Goal: Task Accomplishment & Management: Manage account settings

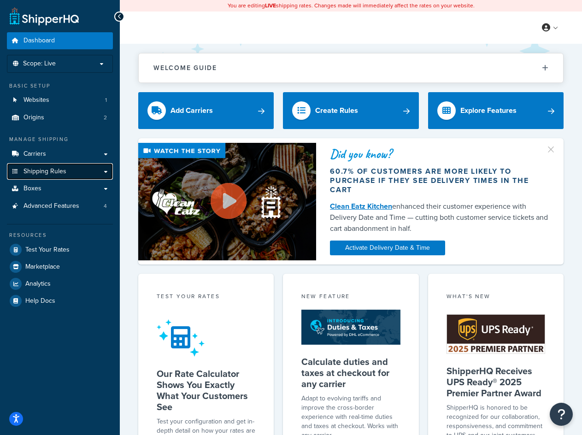
click at [49, 173] on span "Shipping Rules" at bounding box center [45, 172] width 43 height 8
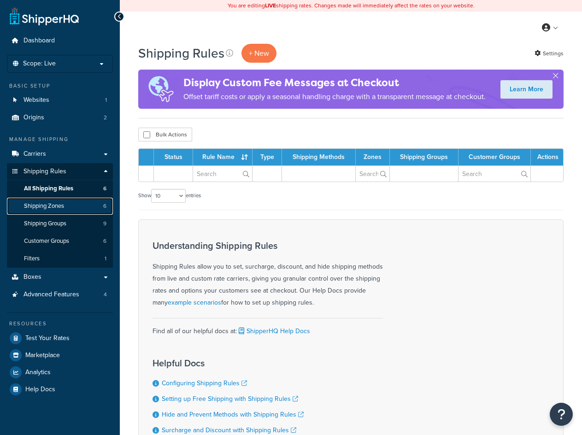
click at [82, 207] on link "Shipping Zones 6" at bounding box center [60, 206] width 106 height 17
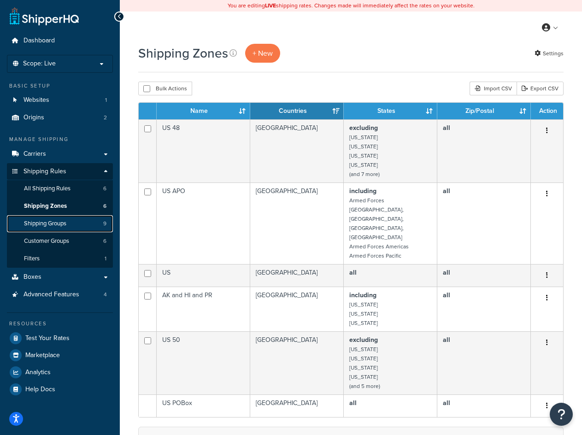
click at [39, 225] on span "Shipping Groups" at bounding box center [45, 224] width 42 height 8
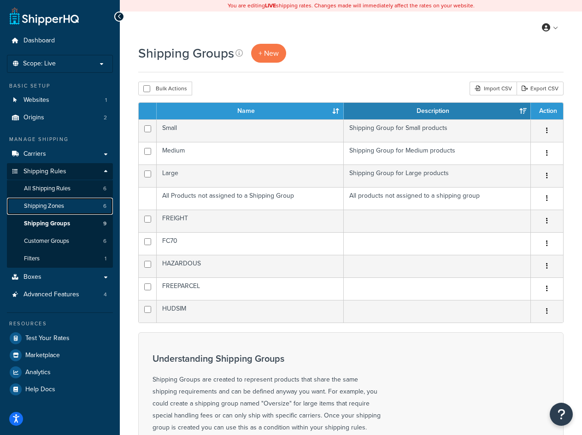
click at [58, 205] on span "Shipping Zones" at bounding box center [44, 206] width 40 height 8
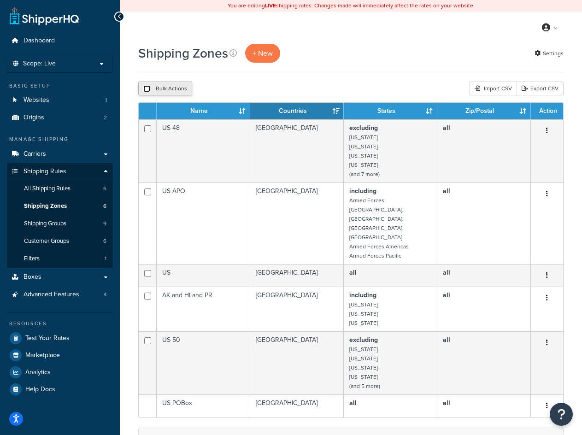
click at [148, 91] on input "checkbox" at bounding box center [146, 88] width 7 height 7
checkbox input "true"
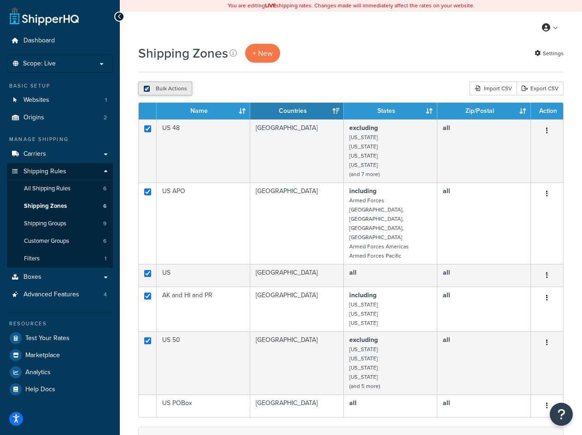
checkbox input "true"
click at [540, 88] on link "Export CSV" at bounding box center [540, 89] width 47 height 14
click at [496, 19] on div "My Profile Billing Global Settings Contact Us Logout" at bounding box center [351, 28] width 462 height 32
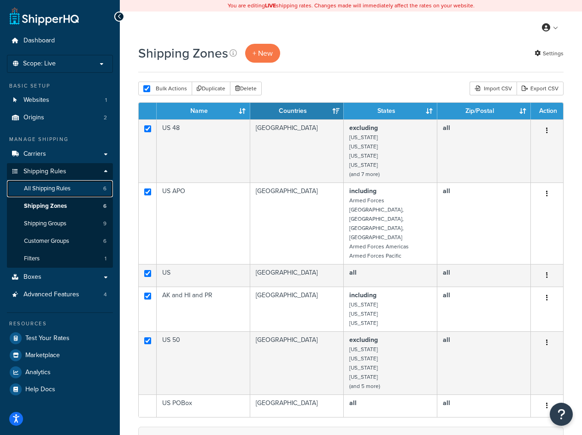
click at [53, 187] on span "All Shipping Rules" at bounding box center [47, 189] width 47 height 8
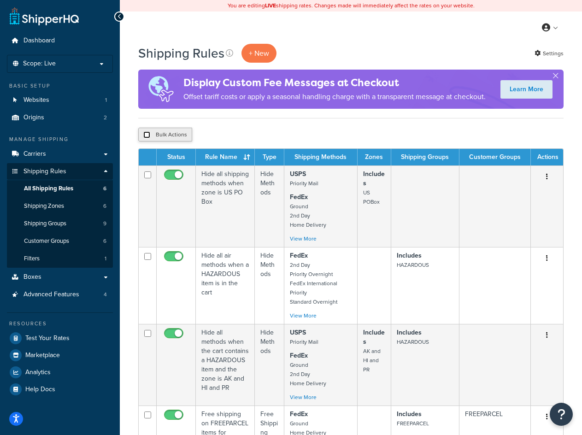
click at [146, 136] on input "checkbox" at bounding box center [146, 134] width 7 height 7
checkbox input "true"
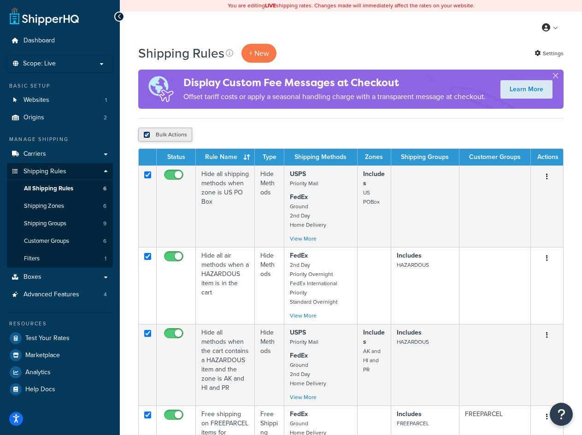
checkbox input "true"
click at [148, 136] on input "checkbox" at bounding box center [146, 134] width 7 height 7
checkbox input "false"
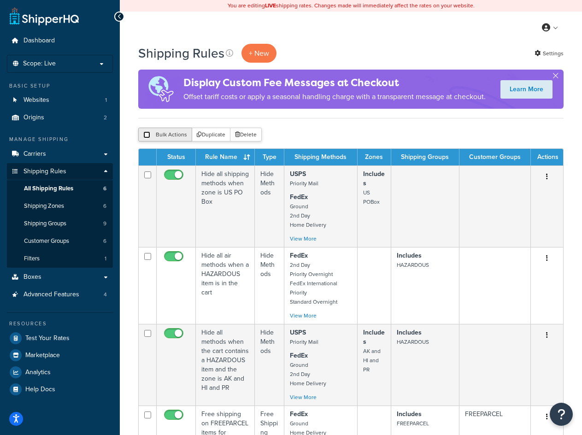
checkbox input "false"
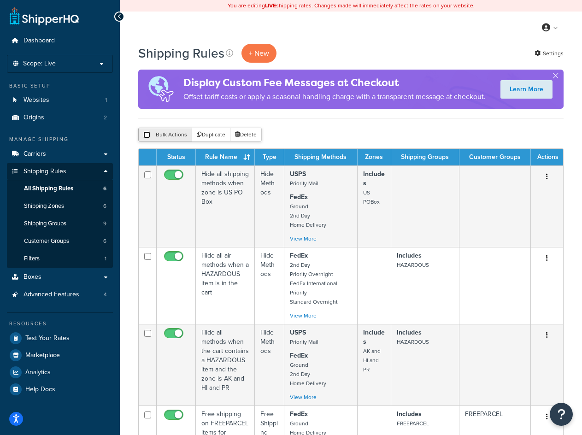
checkbox input "false"
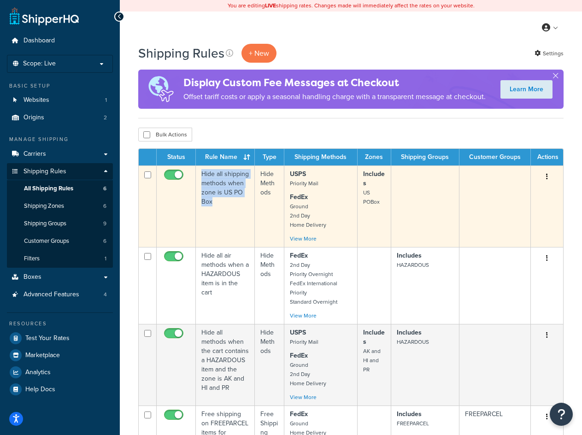
drag, startPoint x: 214, startPoint y: 198, endPoint x: 198, endPoint y: 174, distance: 28.9
click at [198, 174] on td "Hide all shipping methods when zone is US PO Box" at bounding box center [225, 206] width 59 height 82
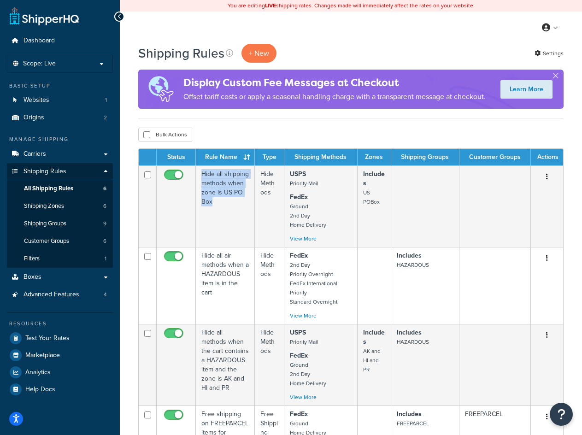
copy td "Hide all shipping methods when zone is US PO Box"
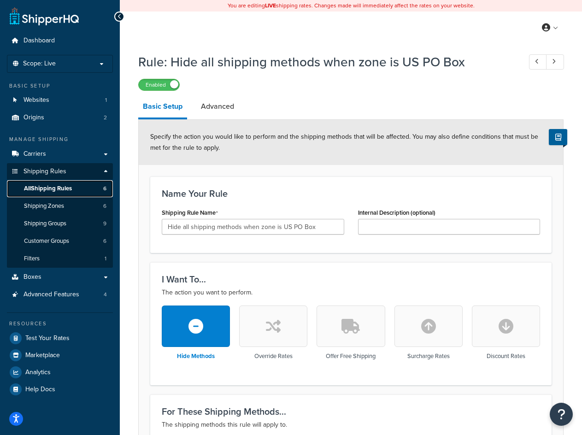
click at [70, 192] on span "All Shipping Rules" at bounding box center [48, 189] width 48 height 8
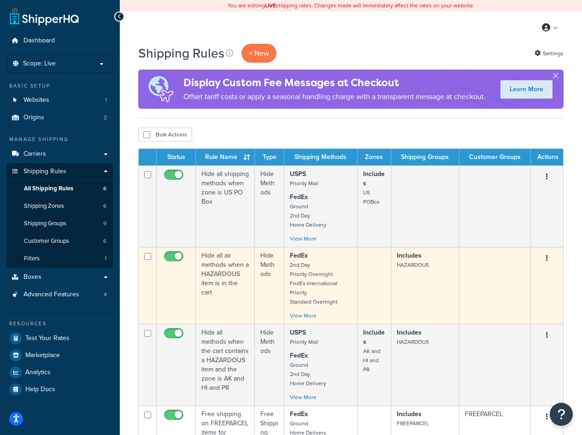
click at [216, 293] on td "Hide all air methods when a HAZARDOUS item is in the cart" at bounding box center [225, 285] width 59 height 77
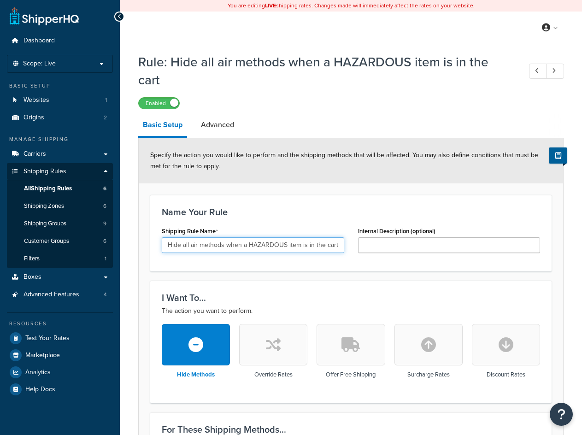
click at [204, 237] on input "Hide all air methods when a HAZARDOUS item is in the cart" at bounding box center [253, 245] width 183 height 16
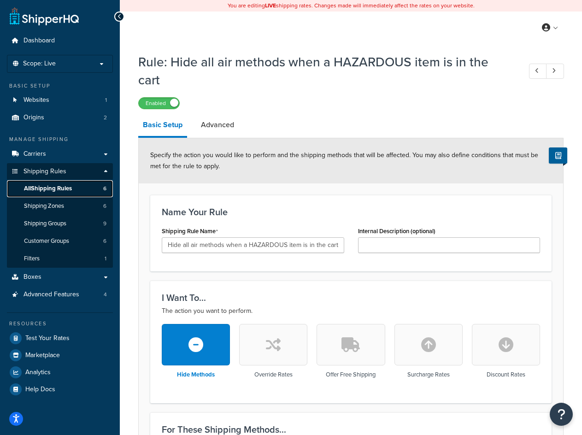
click at [40, 187] on span "All Shipping Rules" at bounding box center [48, 189] width 48 height 8
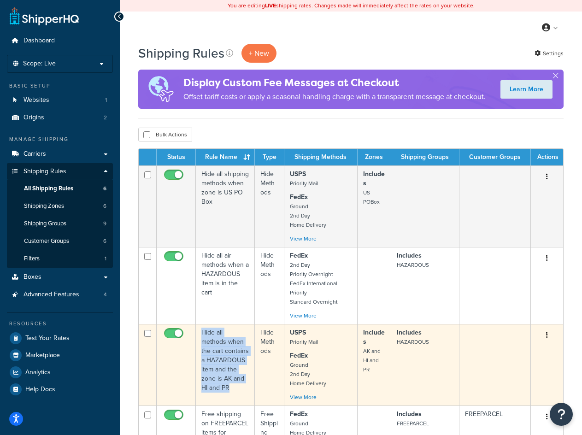
drag, startPoint x: 231, startPoint y: 386, endPoint x: 202, endPoint y: 334, distance: 59.2
click at [202, 334] on td "Hide all methods when the cart contains a HAZARDOUS item and the zone is AK and…" at bounding box center [225, 365] width 59 height 82
copy td "Hide all methods when the cart contains a HAZARDOUS item and the zone is AK and…"
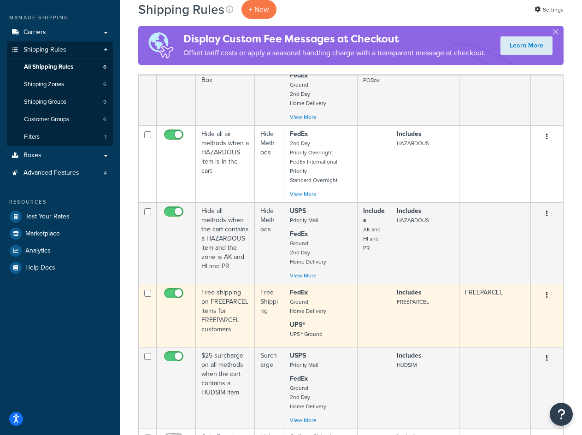
scroll to position [138, 0]
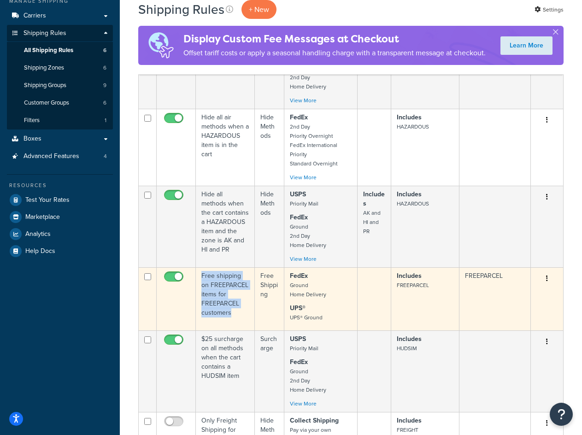
drag, startPoint x: 232, startPoint y: 314, endPoint x: 201, endPoint y: 279, distance: 47.4
click at [201, 279] on td "Free shipping on FREEPARCEL items for FREEPARCEL customers" at bounding box center [225, 298] width 59 height 63
copy td "Free shipping on FREEPARCEL items for FREEPARCEL customers"
click at [341, 290] on p "FedEx Ground Home Delivery" at bounding box center [321, 286] width 62 height 28
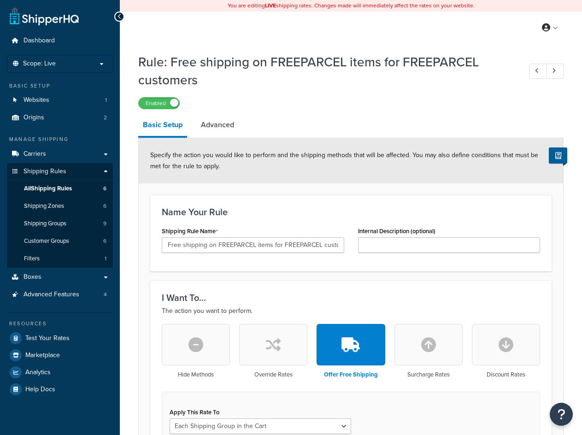
select select "SHIPPING_GROUP"
click at [61, 192] on span "All Shipping Rules" at bounding box center [48, 189] width 48 height 8
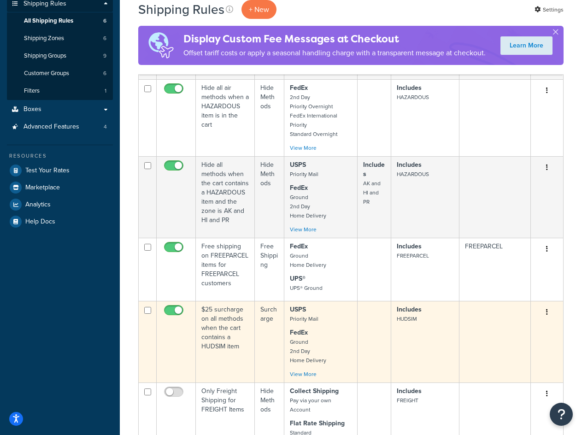
scroll to position [184, 0]
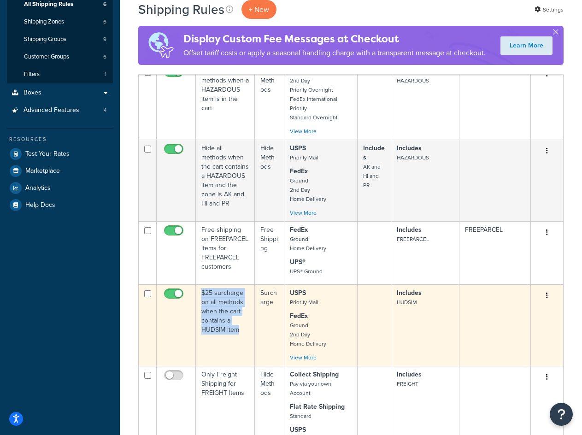
drag, startPoint x: 241, startPoint y: 331, endPoint x: 201, endPoint y: 294, distance: 54.8
click at [201, 294] on td "$25 surcharge on all methods when the cart contains a HUDSIM item" at bounding box center [225, 325] width 59 height 82
copy td "$25 surcharge on all methods when the cart contains a HUDSIM item"
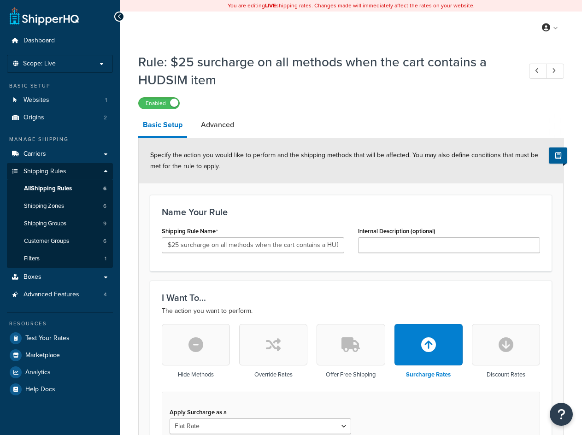
select select "CART"
click at [226, 254] on div "Shipping Rule Name $25 surcharge on all methods when the cart contains a HUDSIM…" at bounding box center [253, 241] width 196 height 35
click at [228, 248] on input "$25 surcharge on all methods when the cart contains a HUDSIM item" at bounding box center [253, 245] width 183 height 16
click at [554, 73] on icon at bounding box center [554, 71] width 4 height 6
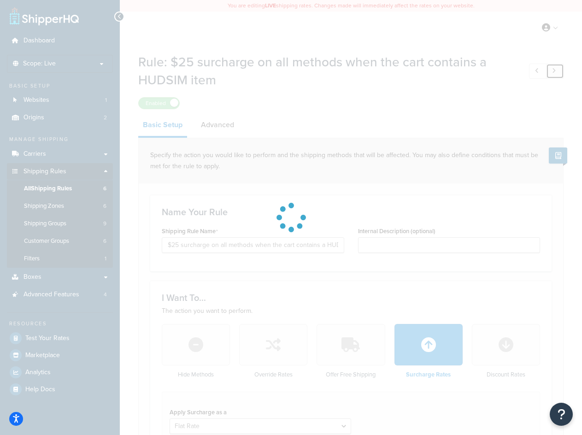
type input "Only Freight Shipping for FREIGHT Items"
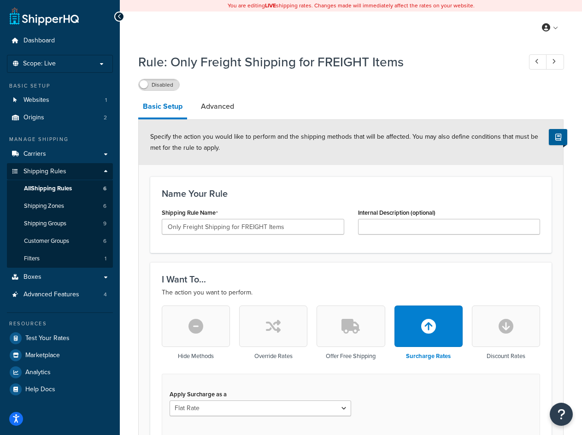
click at [222, 61] on h1 "Rule: Only Freight Shipping for FREIGHT Items" at bounding box center [325, 62] width 374 height 18
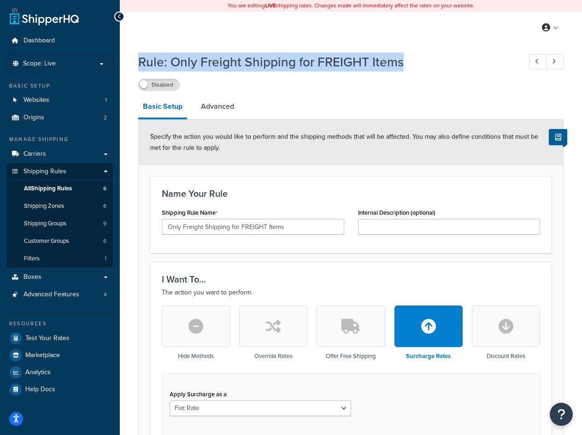
click at [222, 61] on h1 "Rule: Only Freight Shipping for FREIGHT Items" at bounding box center [325, 62] width 374 height 18
copy h1 "Rule: Only Freight Shipping for FREIGHT Items"
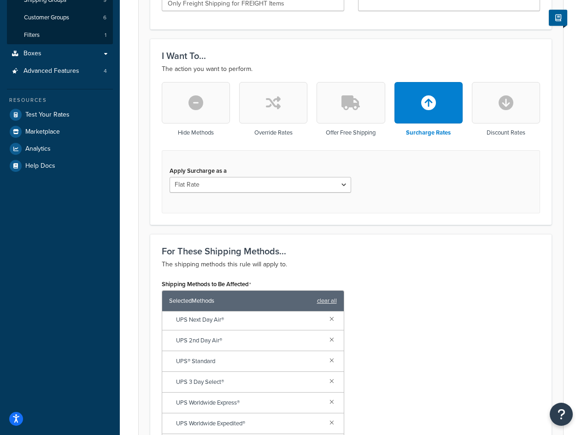
scroll to position [230, 0]
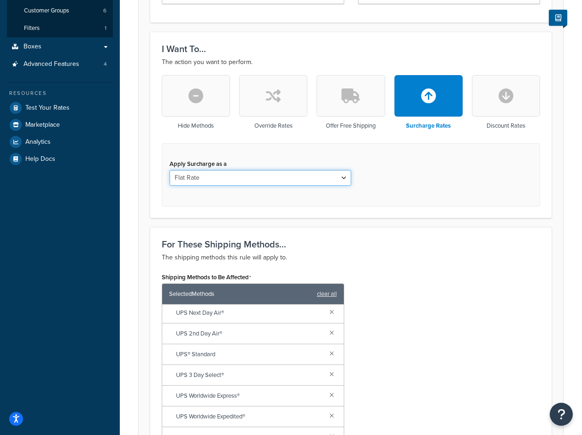
click at [253, 179] on select "Flat Rate Percentage Flat Rate & Percentage" at bounding box center [261, 178] width 182 height 16
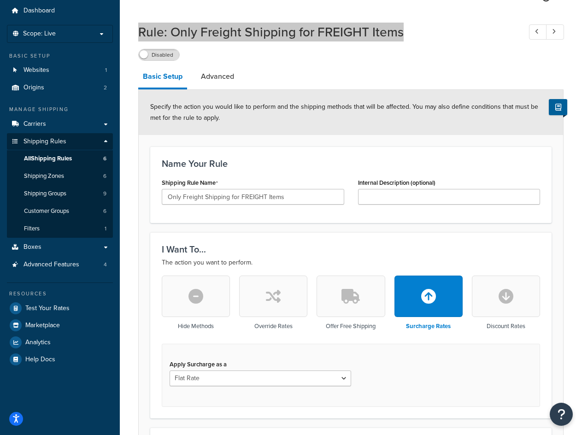
scroll to position [46, 0]
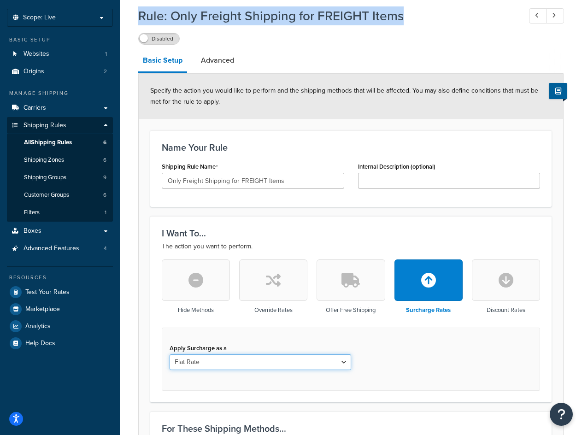
click at [227, 359] on select "Flat Rate Percentage Flat Rate & Percentage" at bounding box center [261, 362] width 182 height 16
click at [170, 355] on select "Flat Rate Percentage Flat Rate & Percentage" at bounding box center [261, 362] width 182 height 16
click at [224, 364] on select "Flat Rate Percentage Flat Rate & Percentage" at bounding box center [261, 362] width 182 height 16
click at [170, 355] on select "Flat Rate Percentage Flat Rate & Percentage" at bounding box center [261, 362] width 182 height 16
click at [213, 369] on select "Flat Rate Percentage Flat Rate & Percentage" at bounding box center [261, 362] width 182 height 16
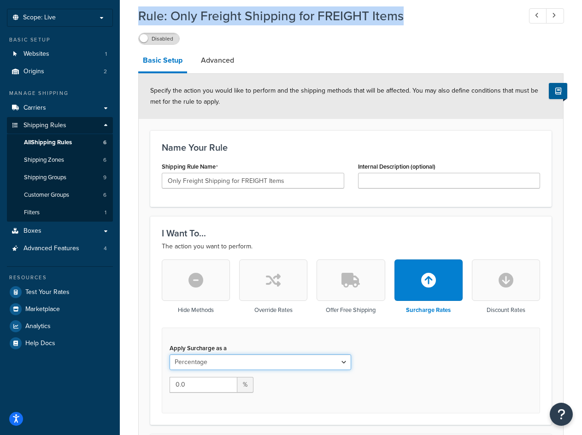
select select "FLAT_RATE"
click at [170, 355] on select "Flat Rate Percentage Flat Rate & Percentage" at bounding box center [261, 362] width 182 height 16
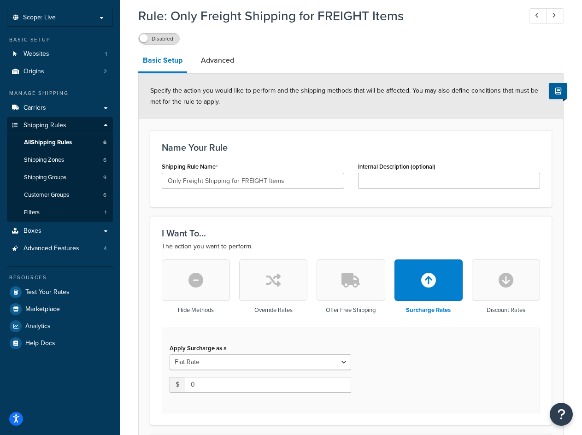
click at [403, 370] on div "Apply Surcharge as a Flat Rate Percentage Flat Rate & Percentage $ 0" at bounding box center [351, 371] width 378 height 86
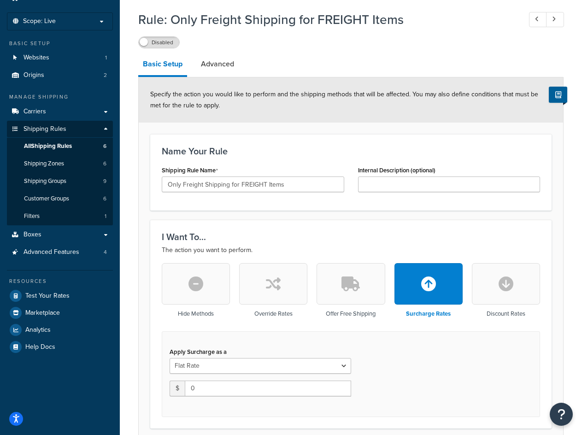
scroll to position [0, 0]
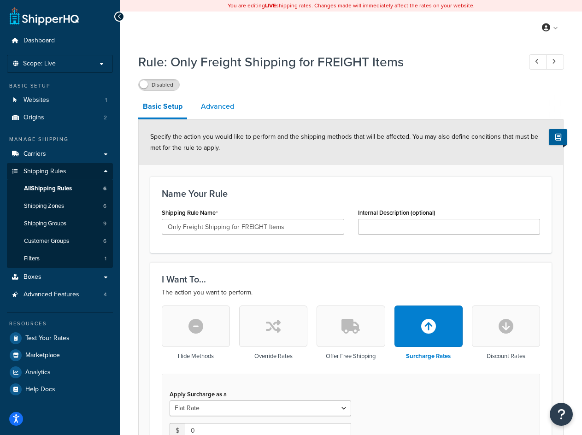
click at [216, 112] on link "Advanced" at bounding box center [217, 106] width 42 height 22
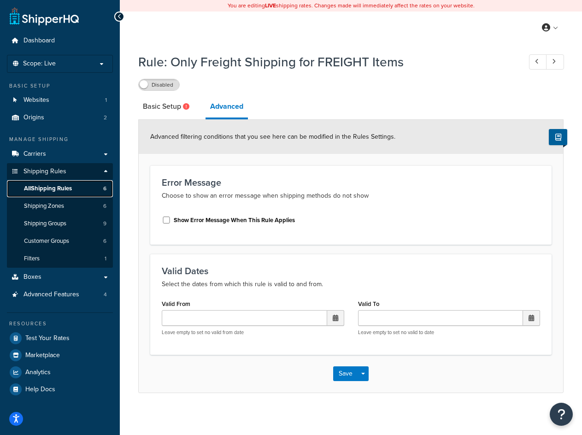
click at [72, 187] on span "All Shipping Rules" at bounding box center [48, 189] width 48 height 8
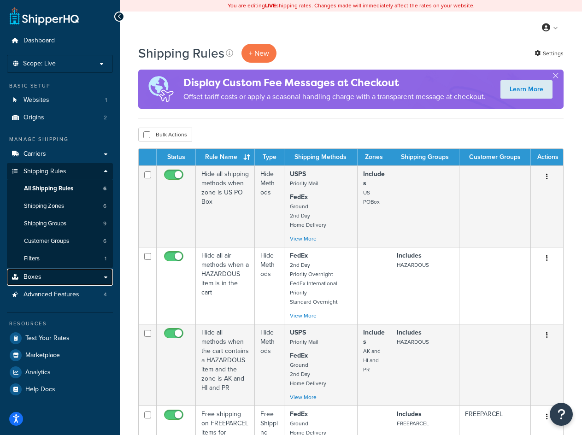
click at [52, 275] on link "Boxes" at bounding box center [60, 277] width 106 height 17
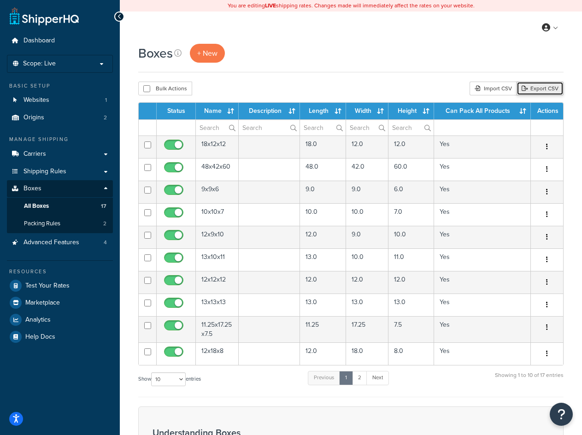
click at [537, 86] on link "Export CSV" at bounding box center [540, 89] width 47 height 14
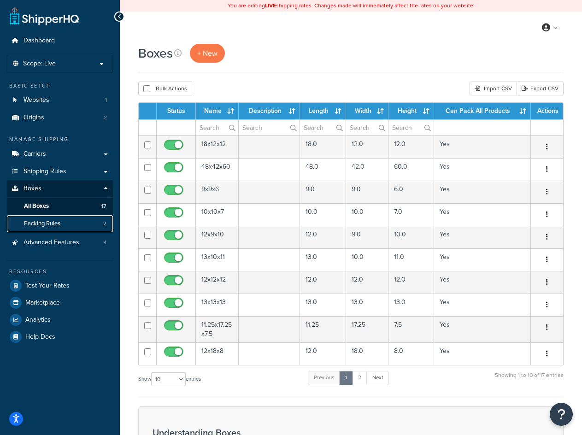
click at [66, 216] on link "Packing Rules 2" at bounding box center [60, 223] width 106 height 17
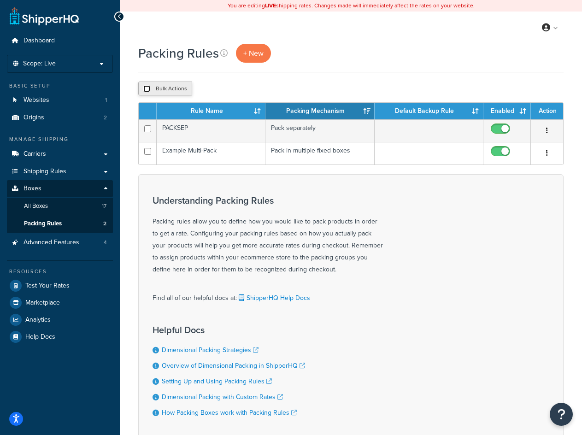
click at [146, 92] on input "checkbox" at bounding box center [146, 88] width 7 height 7
checkbox input "true"
click at [146, 91] on input "checkbox" at bounding box center [146, 88] width 7 height 7
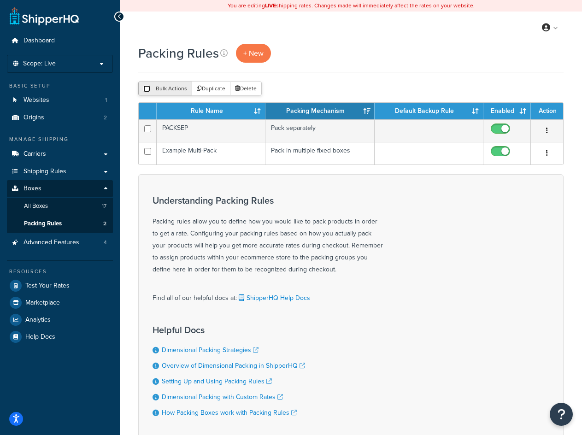
checkbox input "false"
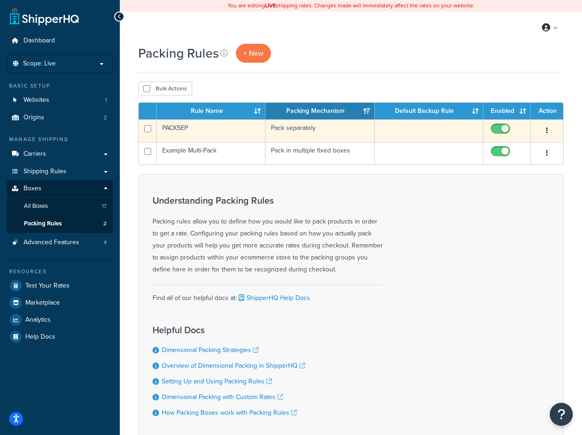
click at [203, 130] on td "PACKSEP" at bounding box center [211, 130] width 109 height 23
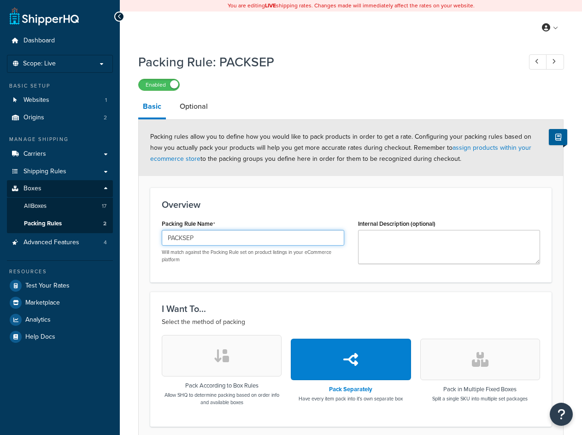
click at [209, 238] on input "PACKSEP" at bounding box center [253, 238] width 183 height 16
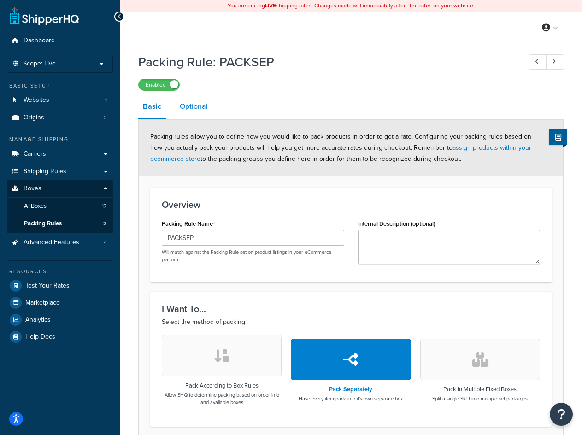
click at [198, 107] on link "Optional" at bounding box center [193, 106] width 37 height 22
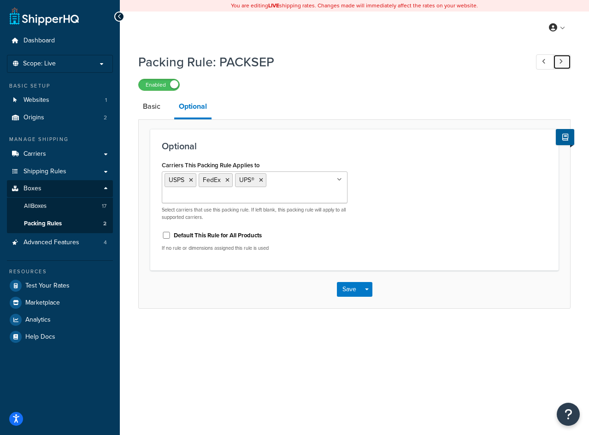
click at [567, 60] on link at bounding box center [562, 61] width 18 height 15
click at [247, 65] on h1 "Packing Rule: Example Multi-Pack" at bounding box center [328, 62] width 381 height 18
click at [338, 61] on h1 "Packing Rule: Example Multi-Pack" at bounding box center [328, 62] width 381 height 18
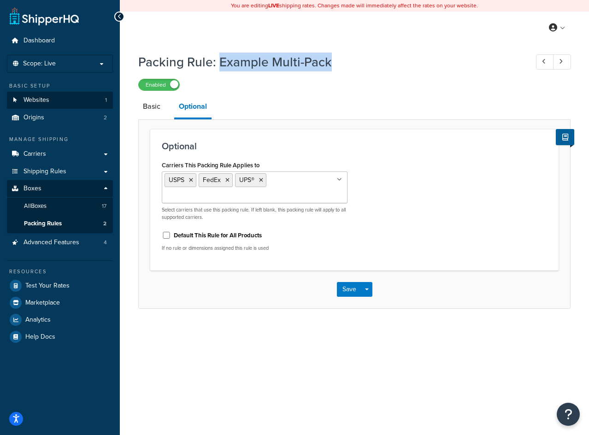
copy h1 "Example Multi-Pack"
click at [156, 106] on link "Basic" at bounding box center [151, 106] width 27 height 22
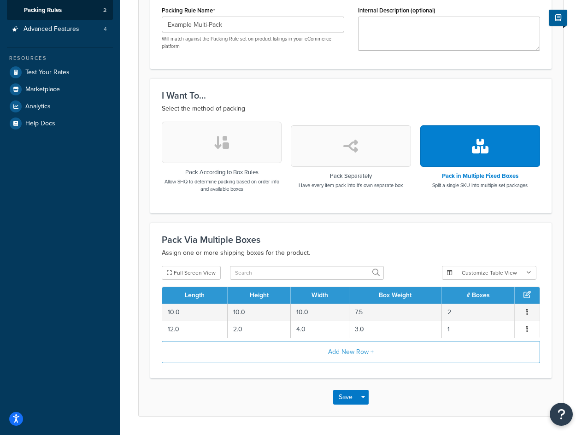
scroll to position [230, 0]
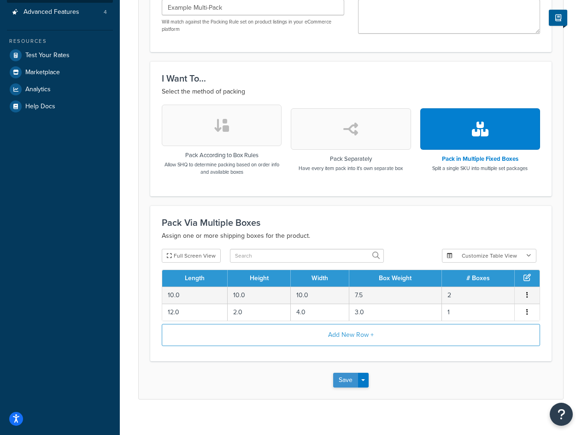
click at [340, 379] on button "Save" at bounding box center [345, 380] width 25 height 15
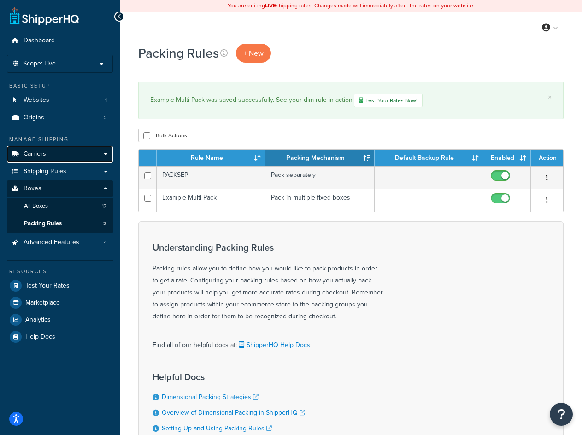
click at [55, 159] on link "Carriers" at bounding box center [60, 154] width 106 height 17
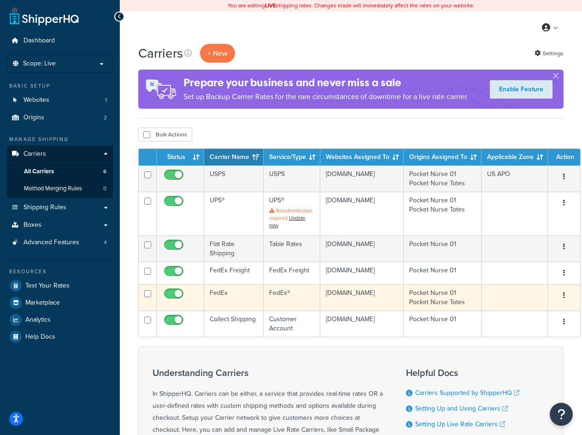
click at [225, 299] on td "FedEx" at bounding box center [233, 297] width 59 height 26
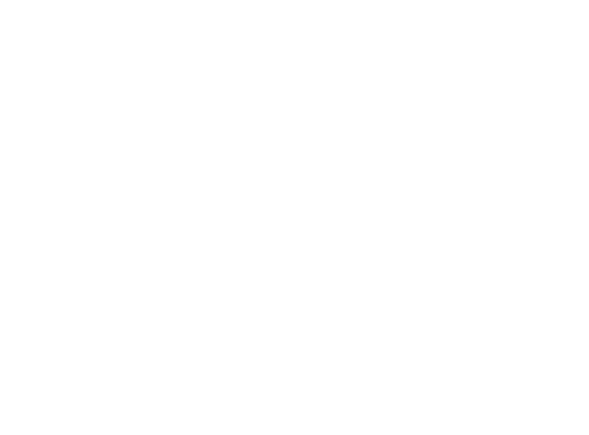
select select "fedEx"
select select "REGULAR_PICKUP"
select select "YOUR_PACKAGING"
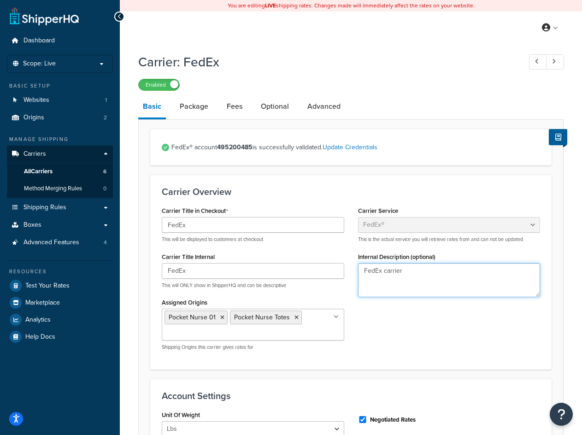
click at [393, 273] on textarea "FedEx carrier" at bounding box center [449, 280] width 183 height 34
click at [186, 108] on link "Package" at bounding box center [194, 106] width 38 height 22
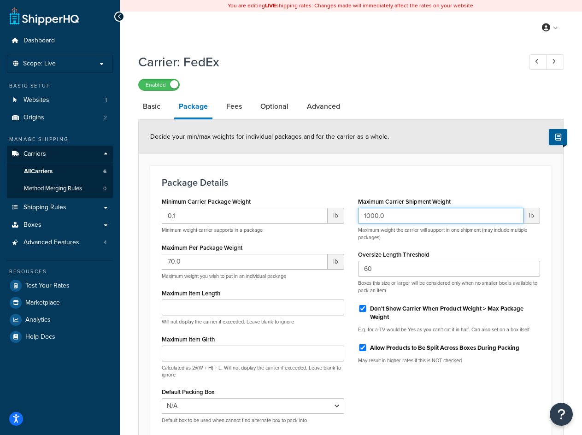
click at [433, 222] on input "1000.0" at bounding box center [441, 216] width 166 height 16
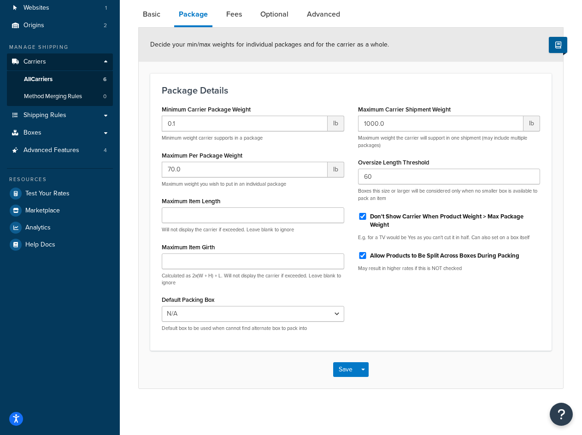
scroll to position [93, 0]
click at [235, 19] on link "Fees" at bounding box center [234, 14] width 25 height 22
select select "AFTER"
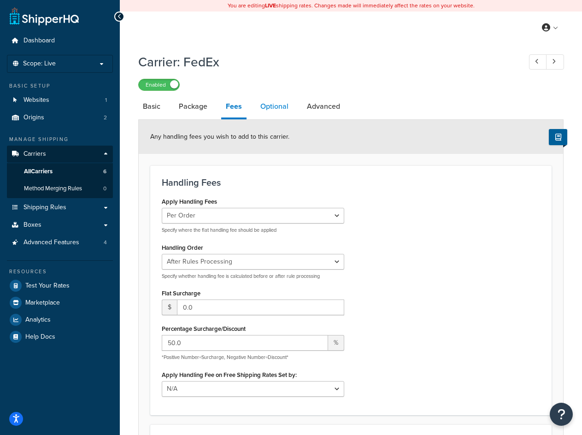
click at [279, 103] on link "Optional" at bounding box center [274, 106] width 37 height 22
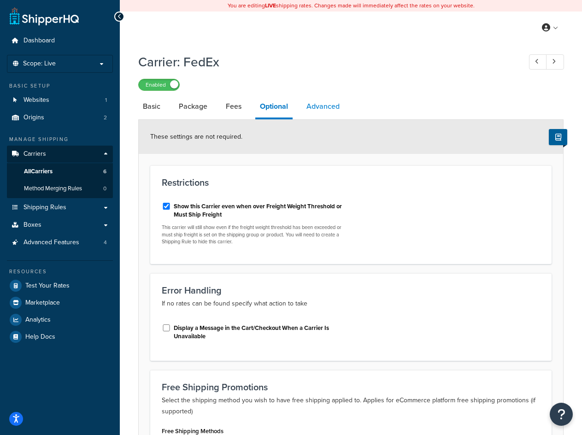
click at [326, 110] on link "Advanced" at bounding box center [323, 106] width 42 height 22
select select "false"
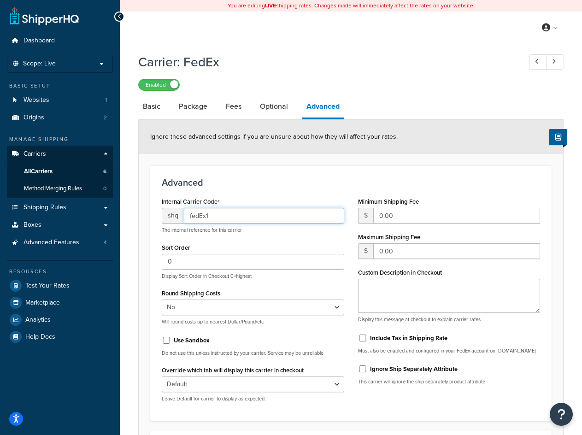
click at [245, 220] on input "fedEx1" at bounding box center [264, 216] width 160 height 16
click at [59, 174] on link "All Carriers 6" at bounding box center [60, 171] width 106 height 17
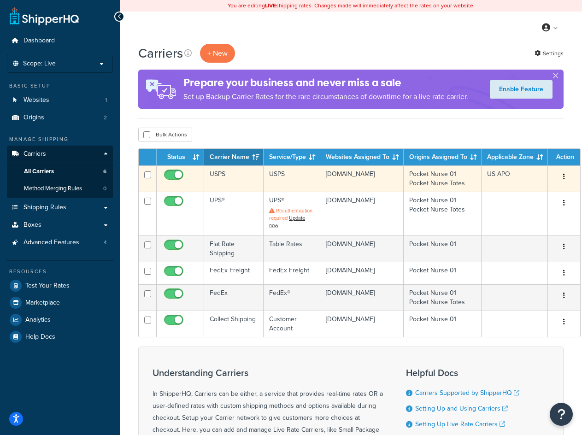
click at [219, 175] on td "USPS" at bounding box center [233, 178] width 59 height 26
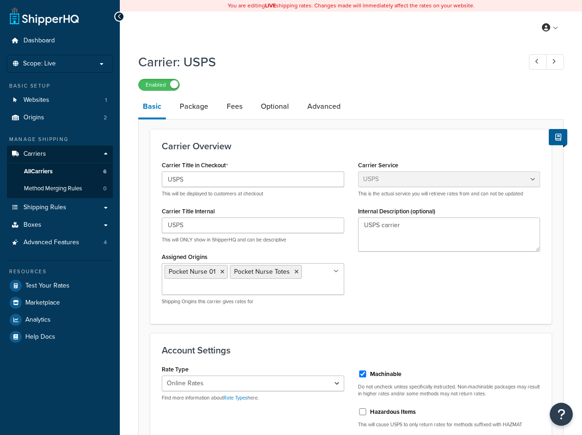
select select "usps"
select select "ONLINE"
click at [392, 228] on textarea "USPS carrier" at bounding box center [449, 235] width 183 height 34
click at [65, 209] on span "Shipping Rules" at bounding box center [45, 208] width 43 height 8
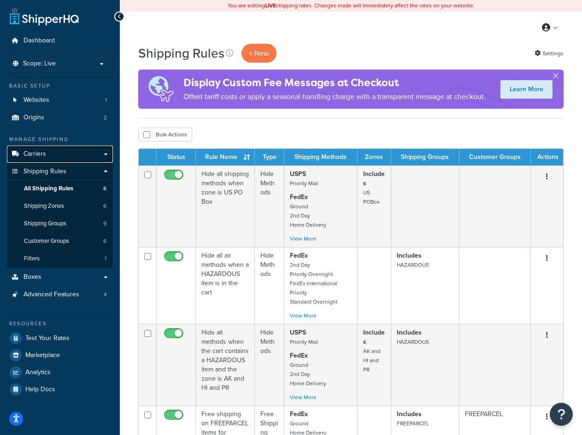
click at [53, 158] on link "Carriers" at bounding box center [60, 154] width 106 height 17
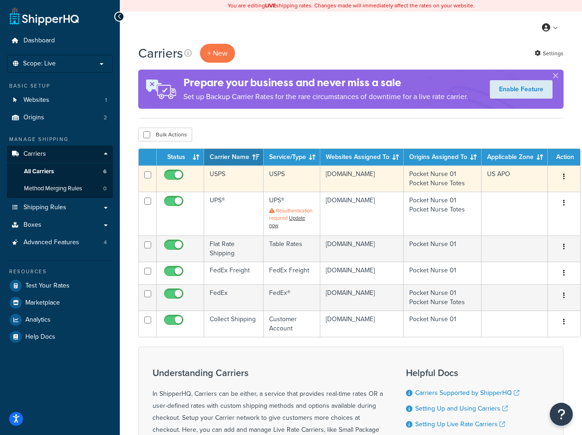
click at [236, 176] on td "USPS" at bounding box center [233, 178] width 59 height 26
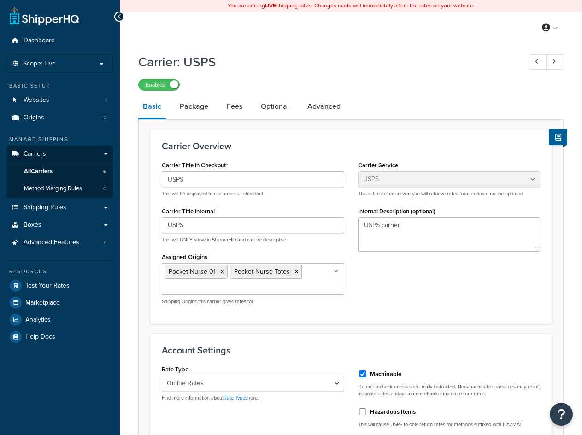
select select "usps"
select select "ONLINE"
click at [198, 105] on link "Package" at bounding box center [194, 106] width 38 height 22
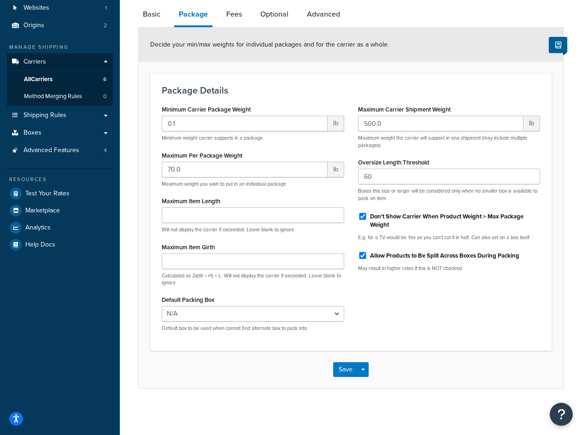
scroll to position [93, 0]
click at [237, 16] on link "Fees" at bounding box center [234, 14] width 25 height 22
select select "AFTER"
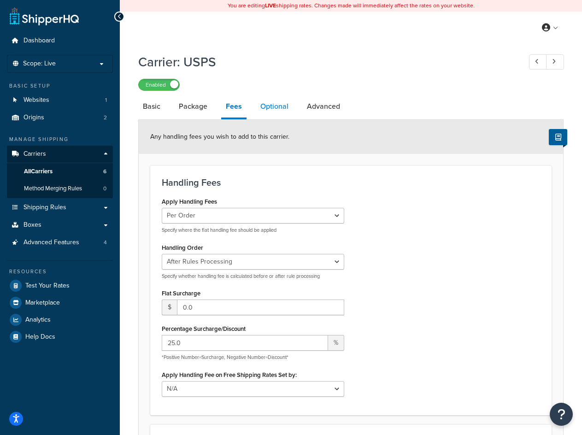
click at [290, 105] on link "Optional" at bounding box center [274, 106] width 37 height 22
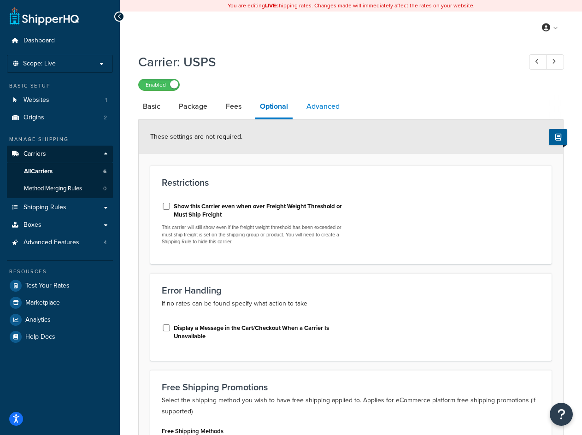
click at [316, 103] on link "Advanced" at bounding box center [323, 106] width 42 height 22
select select "false"
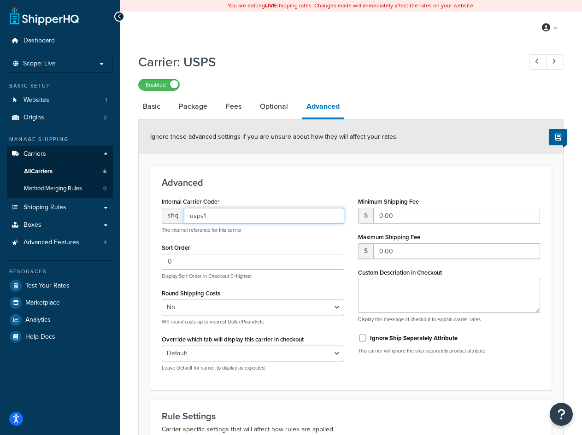
click at [229, 214] on input "usps1" at bounding box center [264, 216] width 160 height 16
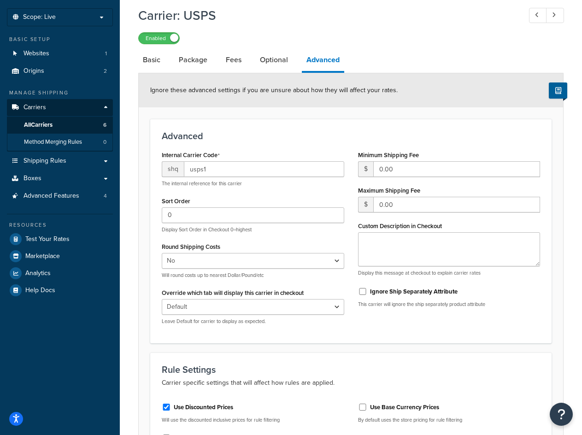
scroll to position [46, 0]
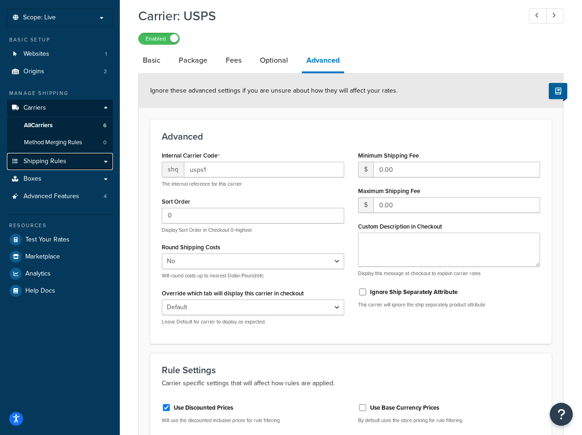
click at [45, 159] on span "Shipping Rules" at bounding box center [45, 162] width 43 height 8
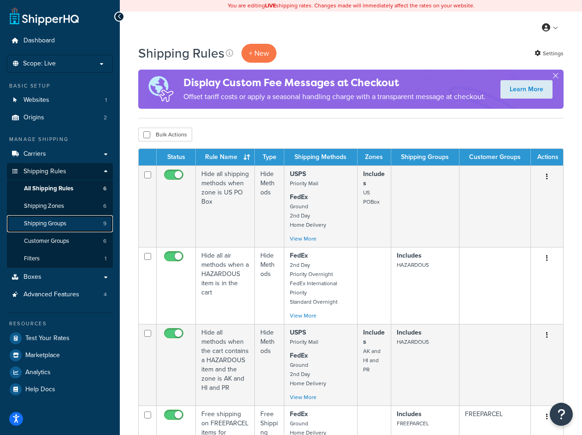
click at [66, 220] on span "Shipping Groups" at bounding box center [45, 224] width 42 height 8
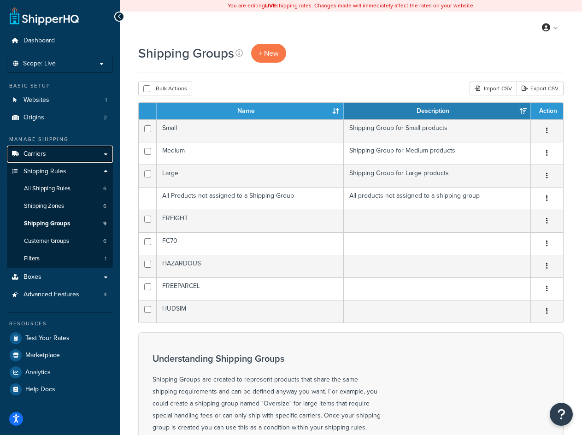
click at [51, 152] on link "Carriers" at bounding box center [60, 154] width 106 height 17
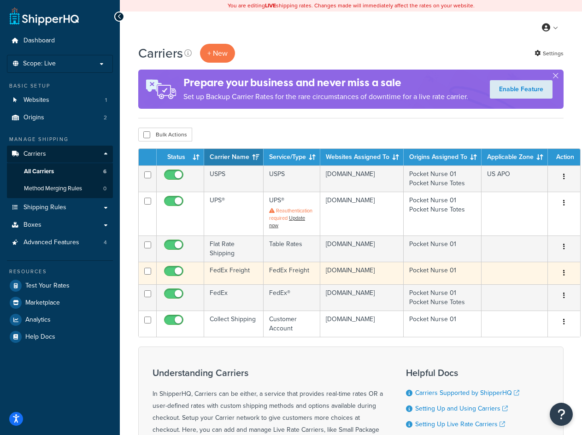
click at [277, 280] on td "FedEx Freight" at bounding box center [292, 273] width 57 height 23
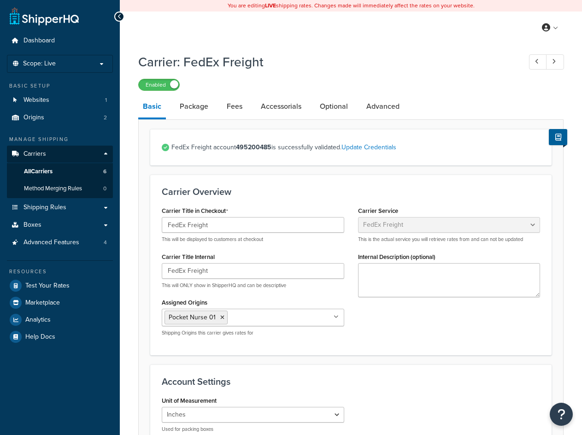
select select "fedExFreight"
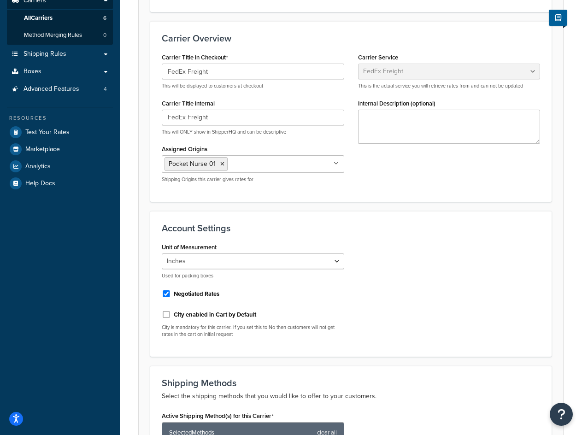
scroll to position [46, 0]
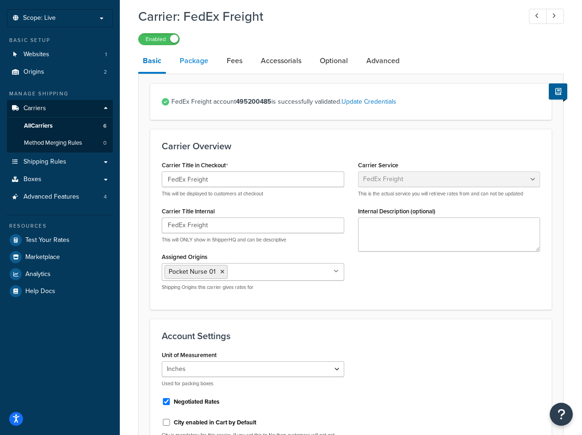
click at [200, 69] on link "Package" at bounding box center [194, 61] width 38 height 22
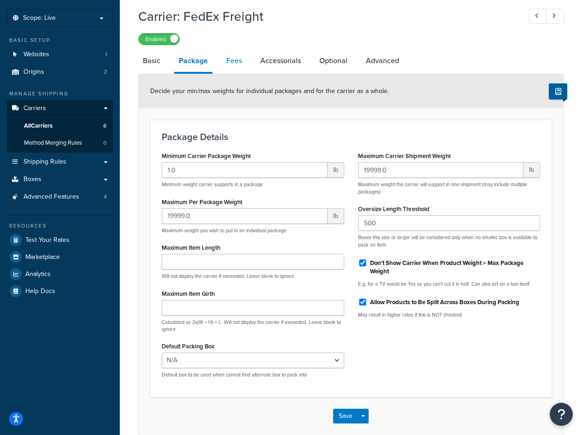
click at [229, 58] on link "Fees" at bounding box center [234, 61] width 25 height 22
select select "AFTER"
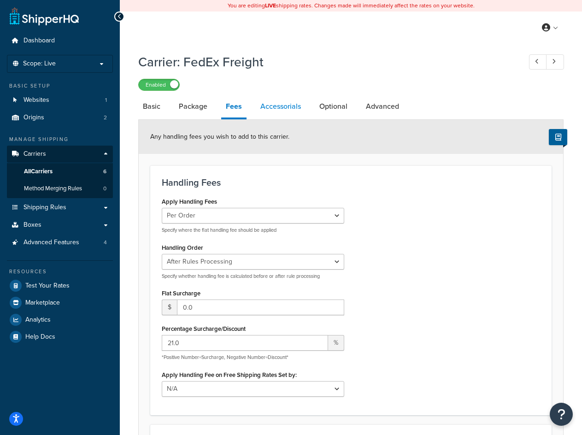
click at [272, 111] on link "Accessorials" at bounding box center [281, 106] width 50 height 22
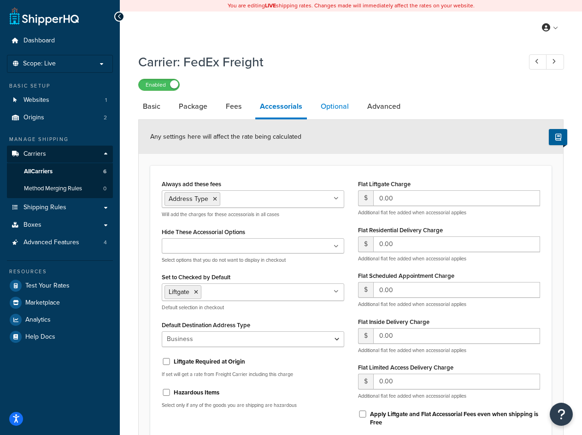
click at [336, 102] on link "Optional" at bounding box center [334, 106] width 37 height 22
select select "55"
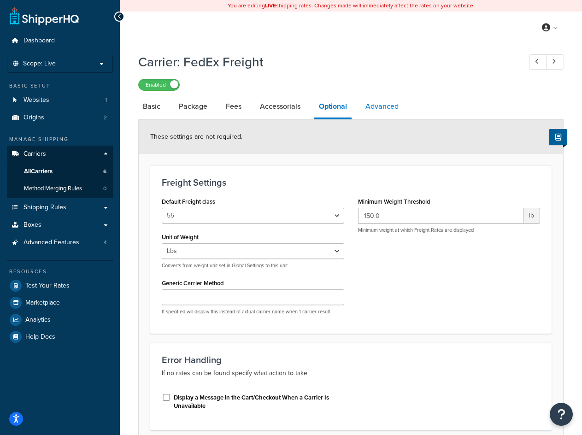
click at [378, 111] on link "Advanced" at bounding box center [382, 106] width 42 height 22
select select "false"
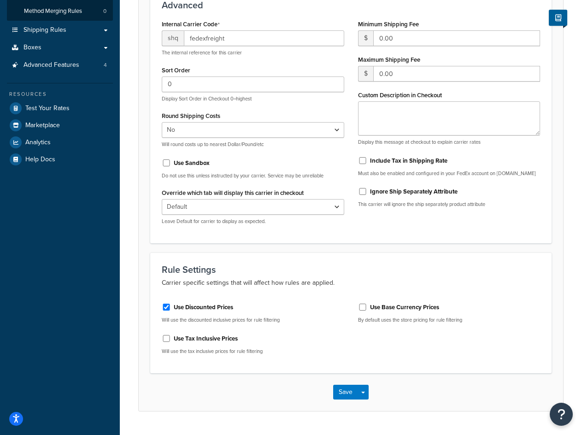
scroll to position [201, 0]
